Goal: Transaction & Acquisition: Purchase product/service

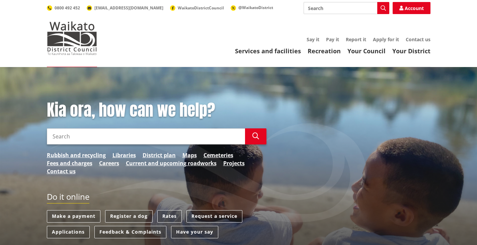
click at [161, 136] on input "Search" at bounding box center [146, 136] width 198 height 16
type input "2"
click at [334, 40] on link "Pay it" at bounding box center [332, 39] width 13 height 6
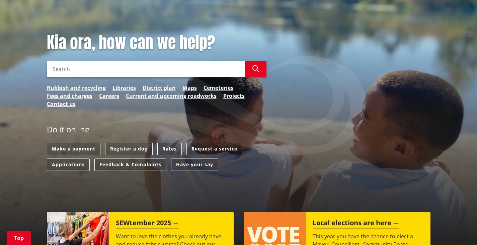
scroll to position [67, 0]
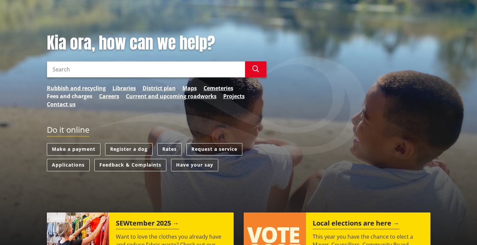
click at [76, 95] on link "Fees and charges" at bounding box center [70, 96] width 46 height 8
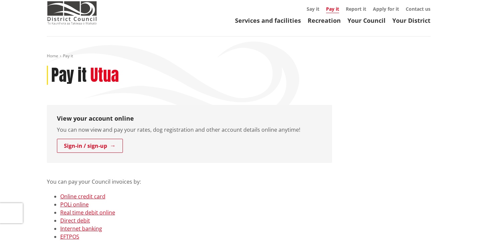
scroll to position [101, 0]
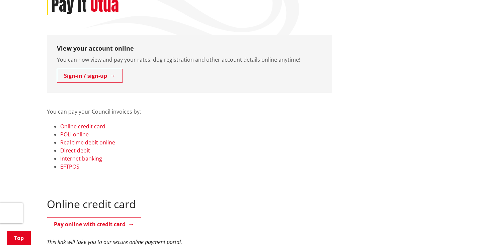
click at [95, 126] on link "Online credit card" at bounding box center [82, 126] width 45 height 7
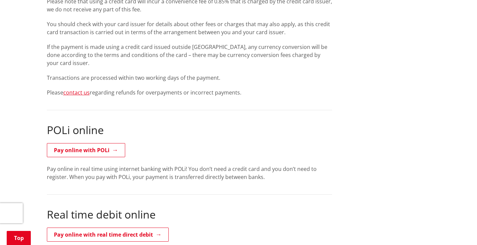
scroll to position [365, 0]
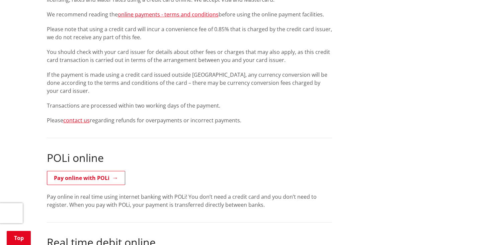
scroll to position [101, 0]
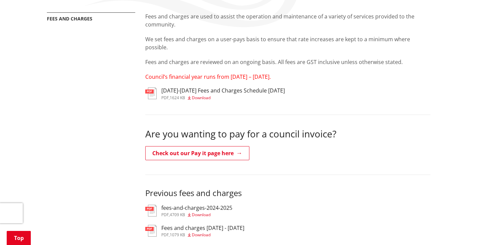
scroll to position [101, 0]
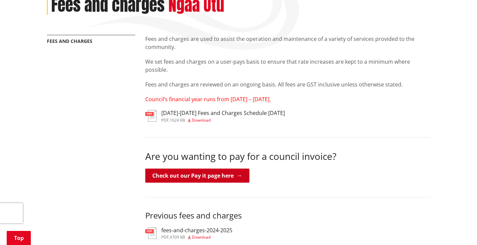
click at [218, 175] on link "Check out our Pay it page here" at bounding box center [197, 176] width 104 height 14
